Goal: Transaction & Acquisition: Book appointment/travel/reservation

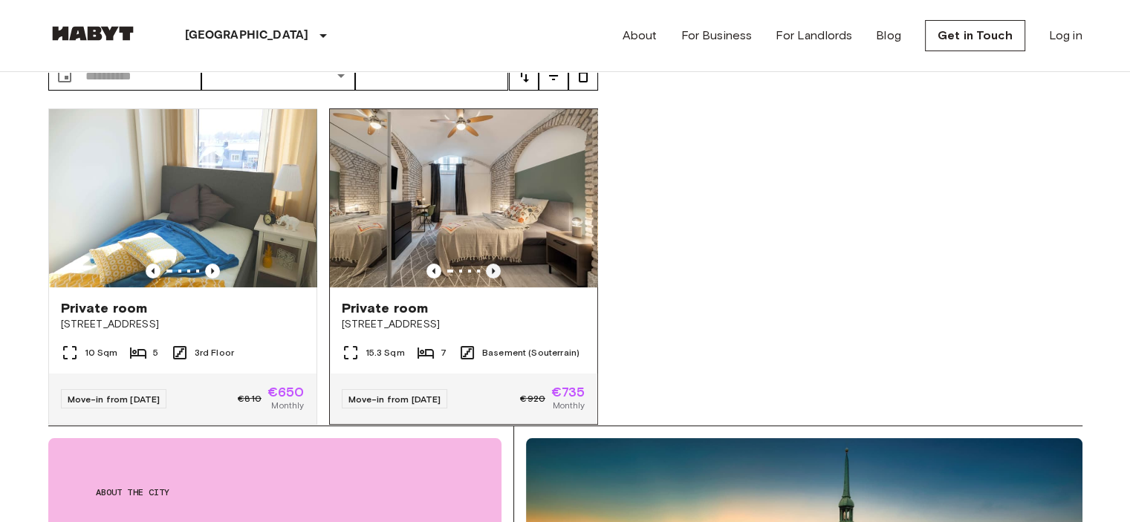
click at [486, 264] on icon "Previous image" at bounding box center [493, 271] width 15 height 15
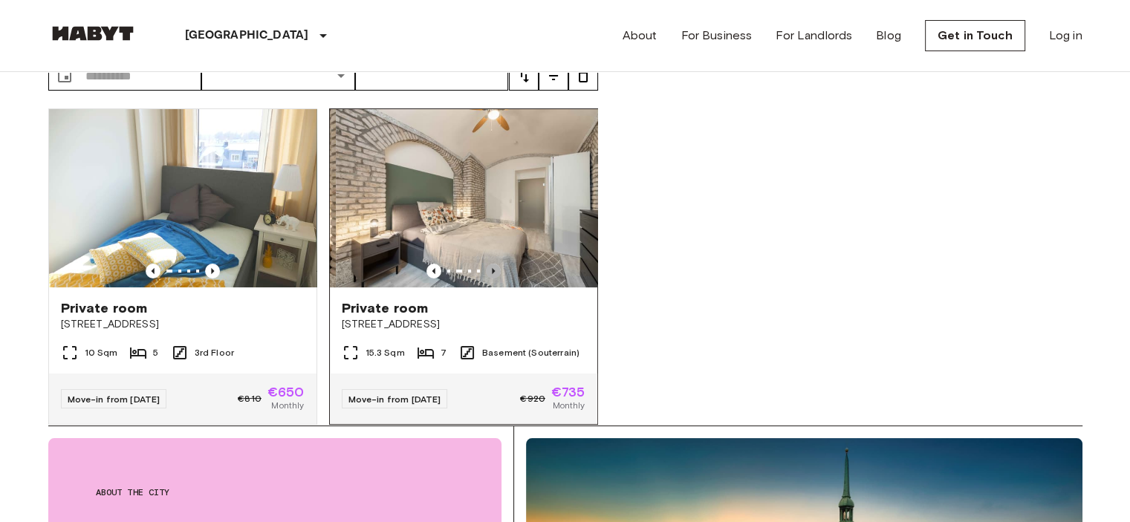
click at [486, 264] on icon "Previous image" at bounding box center [493, 271] width 15 height 15
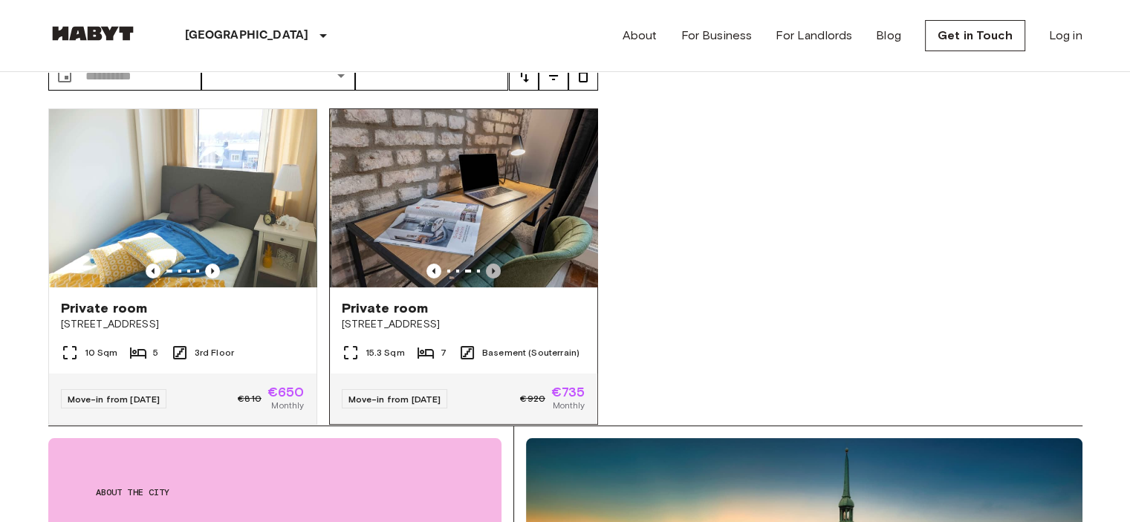
click at [486, 264] on icon "Previous image" at bounding box center [493, 271] width 15 height 15
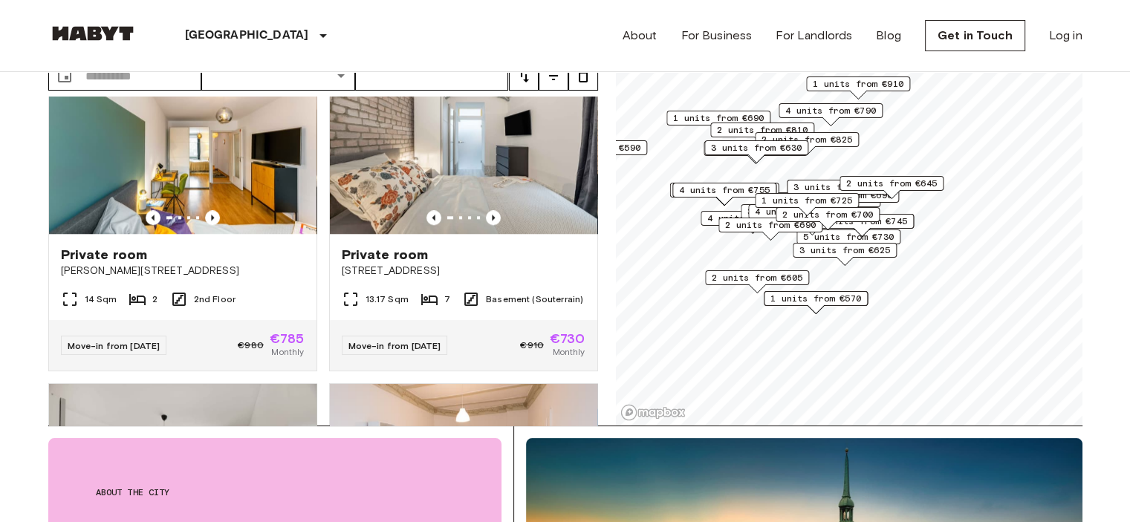
scroll to position [1369, 0]
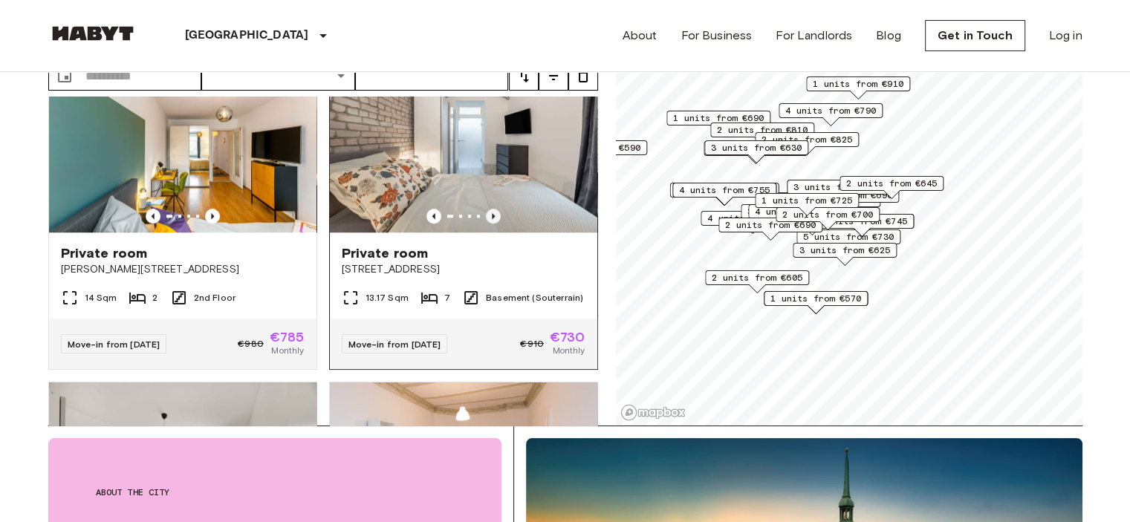
click at [487, 210] on icon "Previous image" at bounding box center [493, 216] width 15 height 15
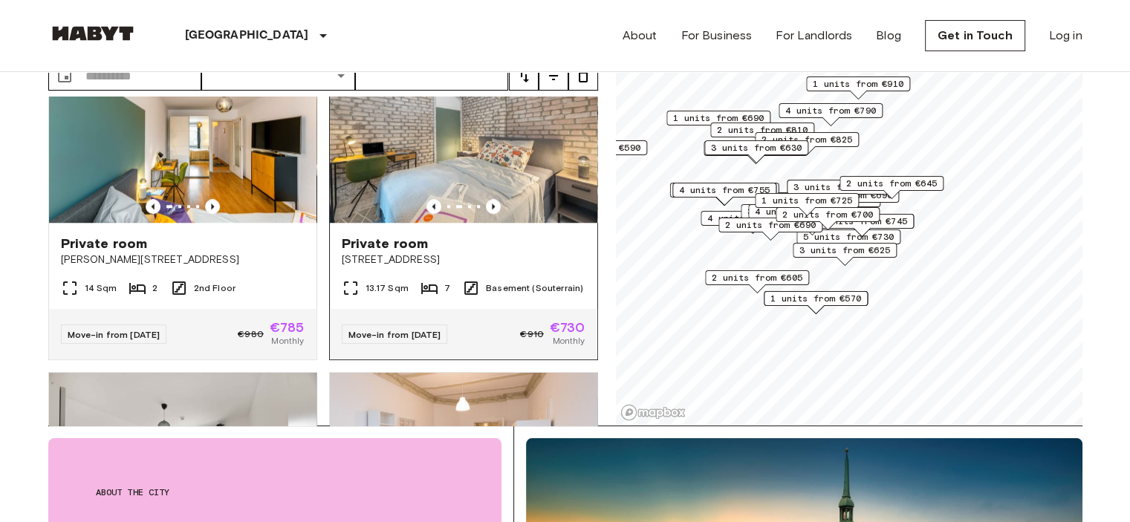
scroll to position [1378, 0]
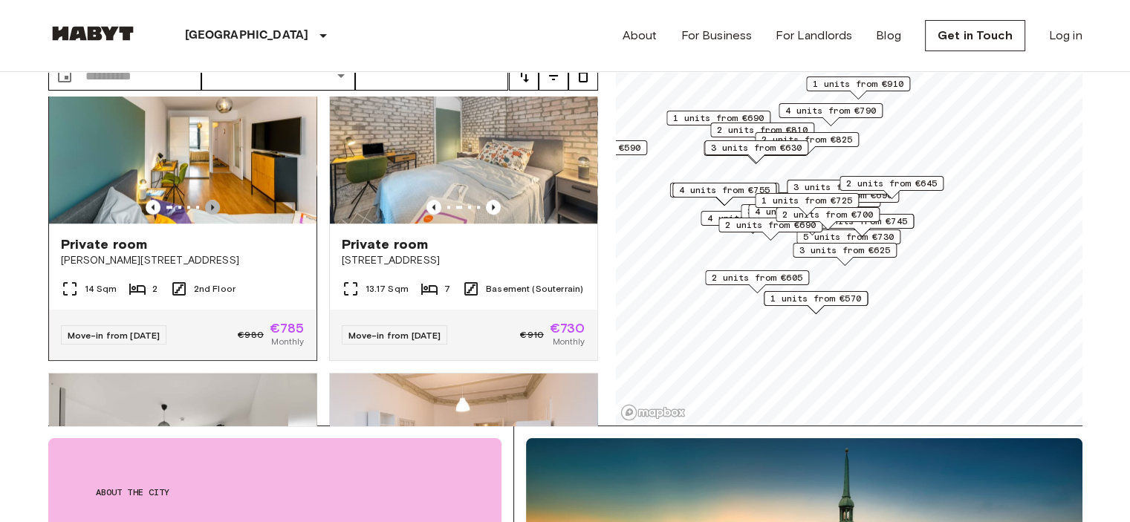
click at [211, 202] on icon "Previous image" at bounding box center [212, 207] width 15 height 15
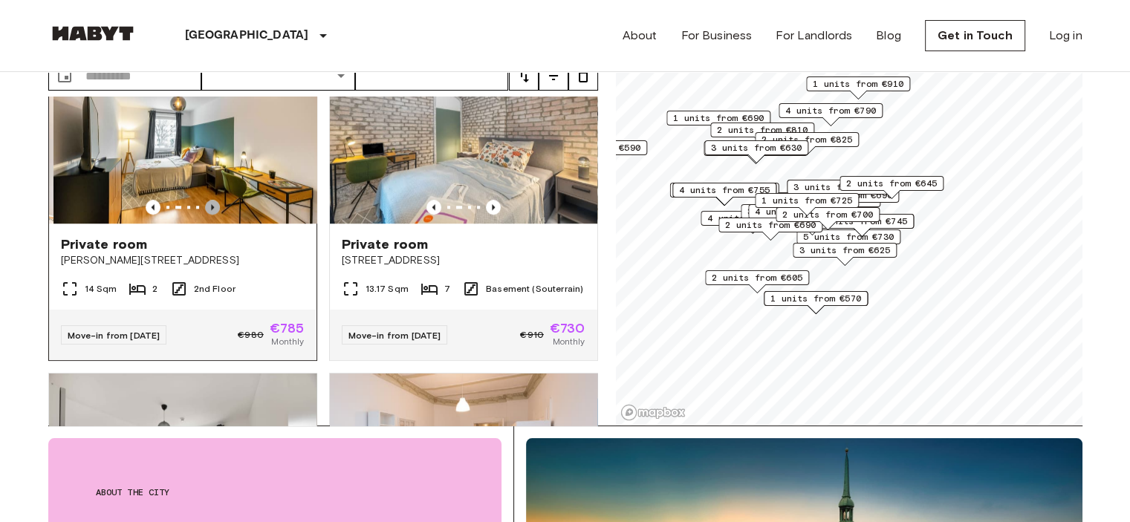
click at [211, 202] on icon "Previous image" at bounding box center [212, 207] width 15 height 15
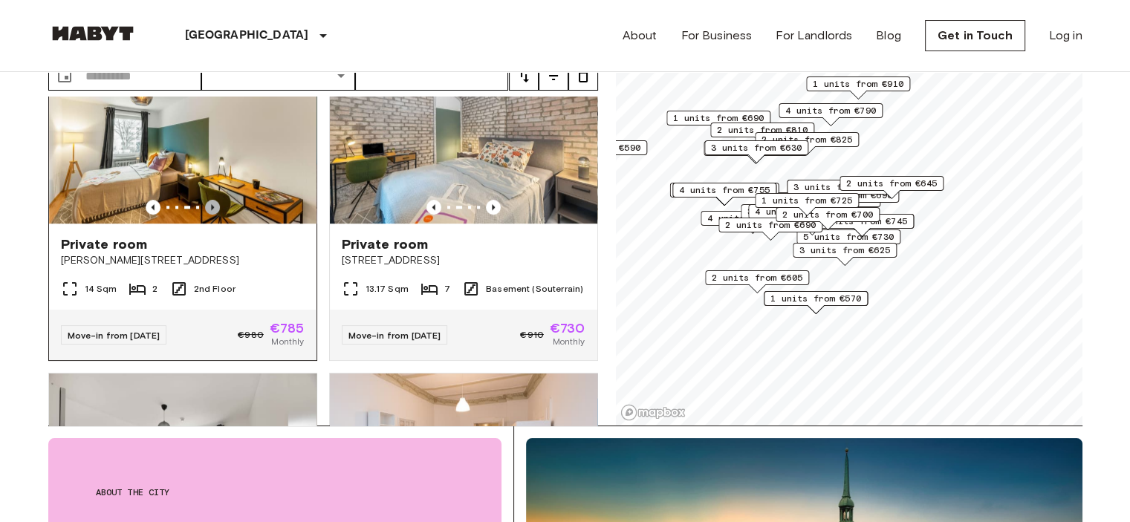
click at [211, 202] on icon "Previous image" at bounding box center [212, 207] width 15 height 15
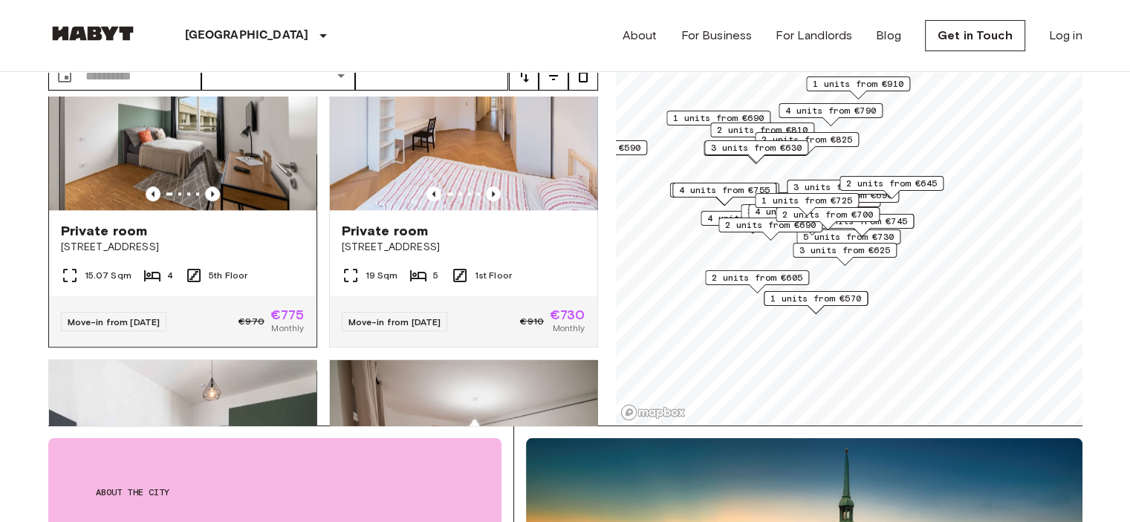
scroll to position [1721, 0]
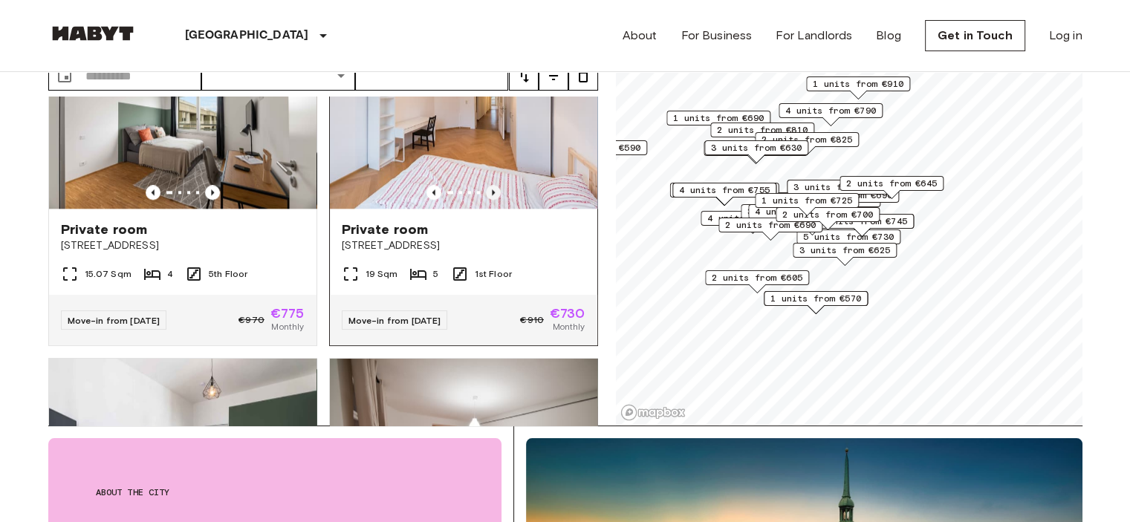
click at [487, 192] on icon "Previous image" at bounding box center [493, 192] width 15 height 15
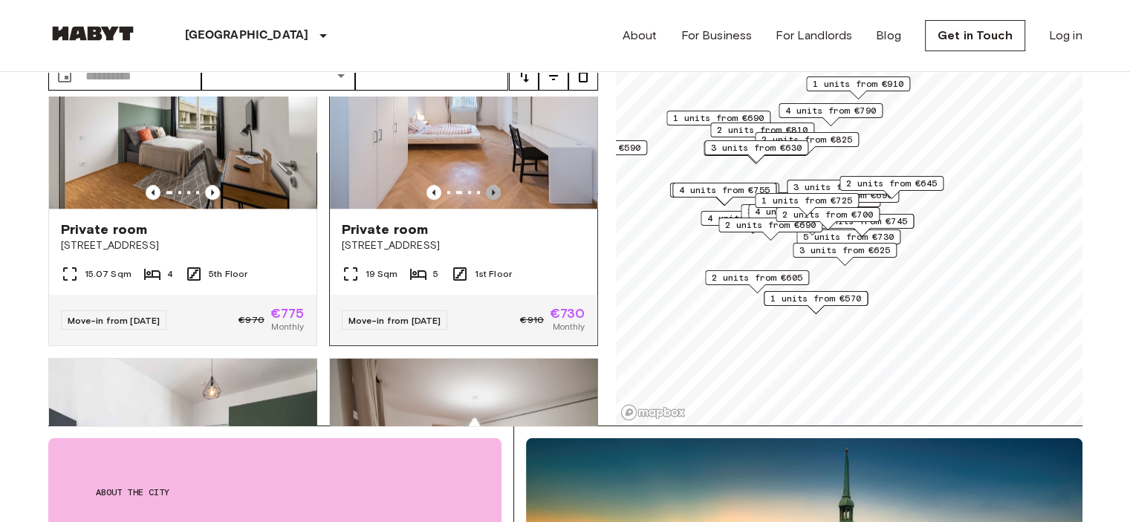
click at [487, 192] on icon "Previous image" at bounding box center [493, 192] width 15 height 15
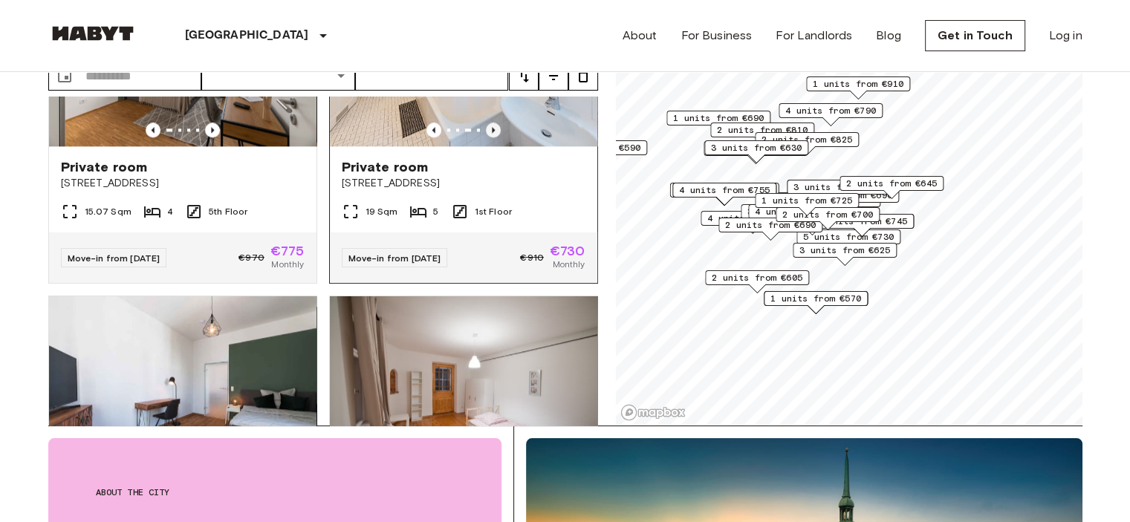
scroll to position [1792, 0]
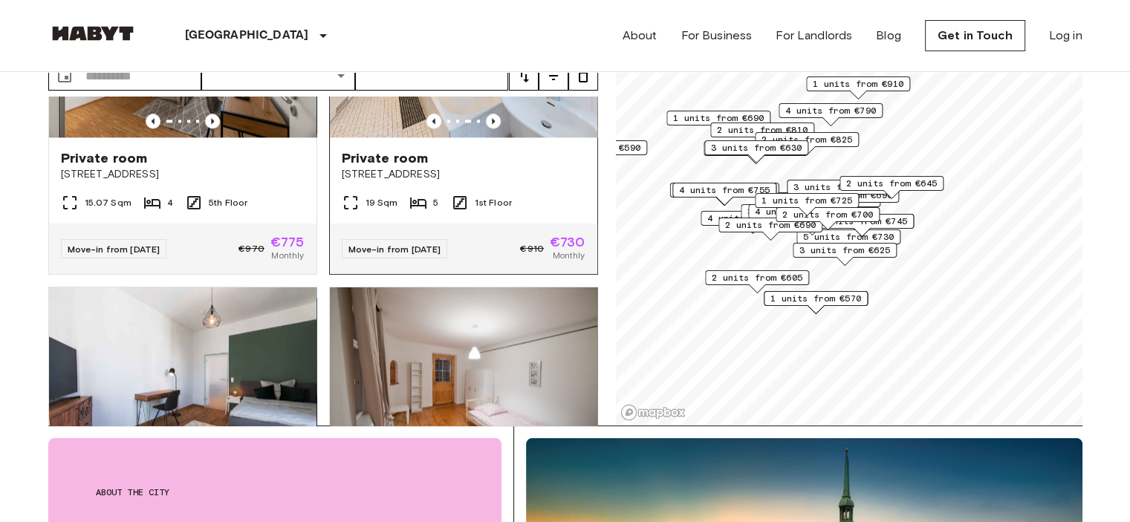
click at [360, 167] on span "Private room" at bounding box center [385, 158] width 87 height 18
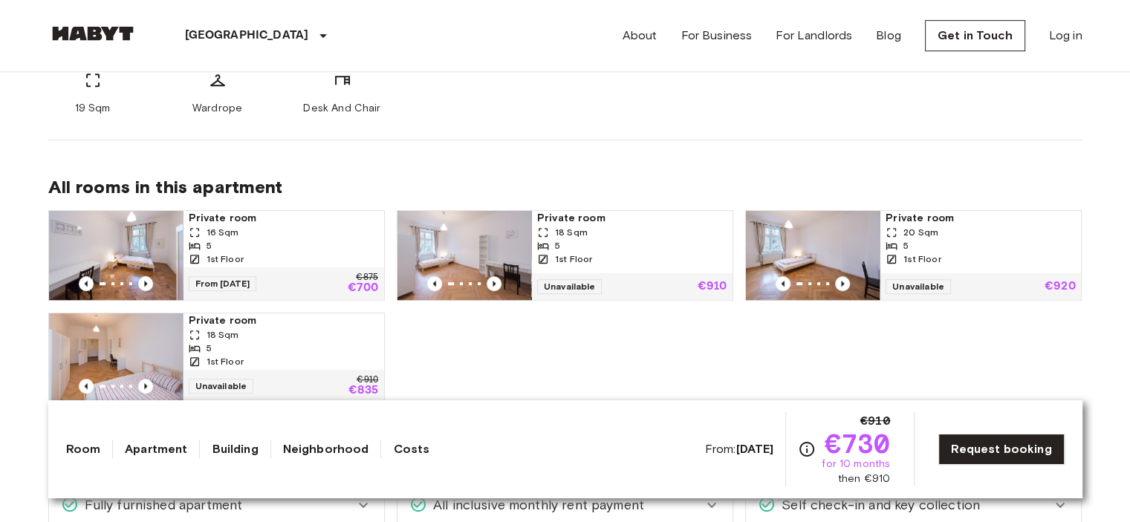
scroll to position [687, 0]
click at [235, 222] on span "Private room" at bounding box center [283, 217] width 189 height 15
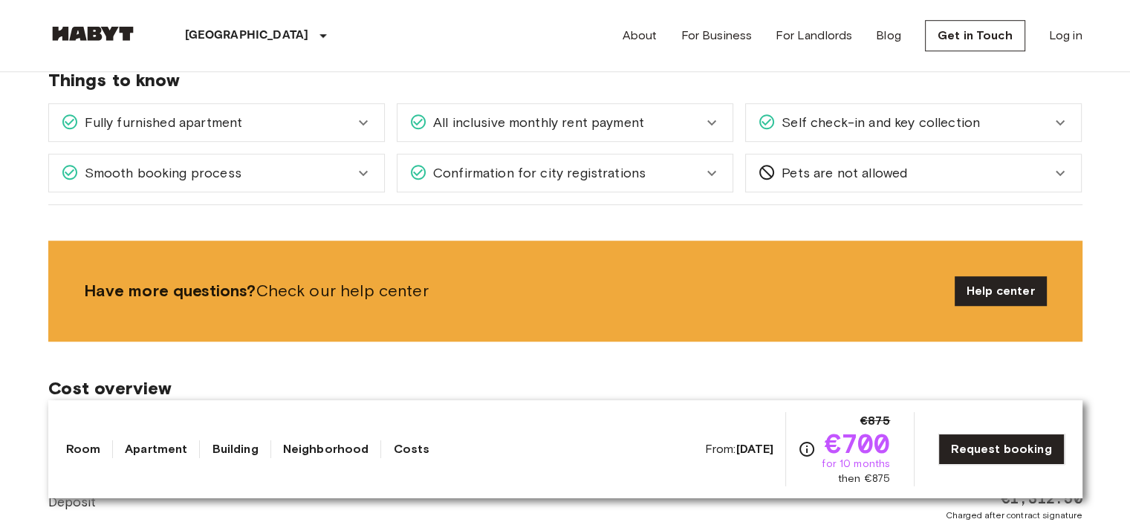
scroll to position [1072, 0]
